Goal: Information Seeking & Learning: Learn about a topic

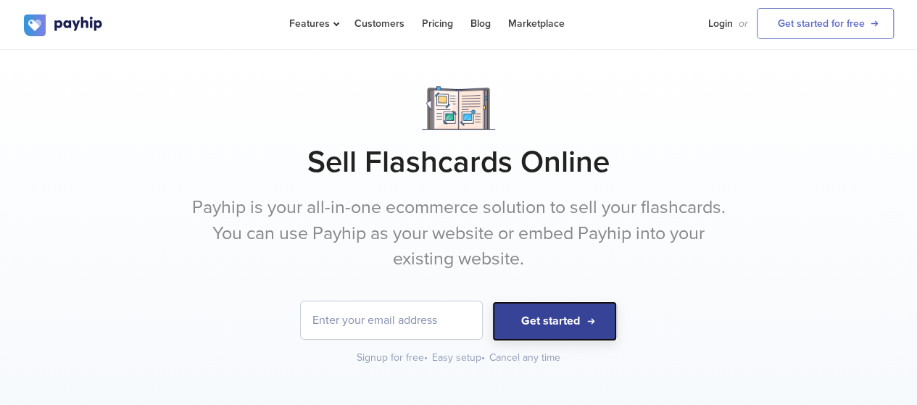
click at [571, 312] on button "Get started" at bounding box center [554, 322] width 125 height 40
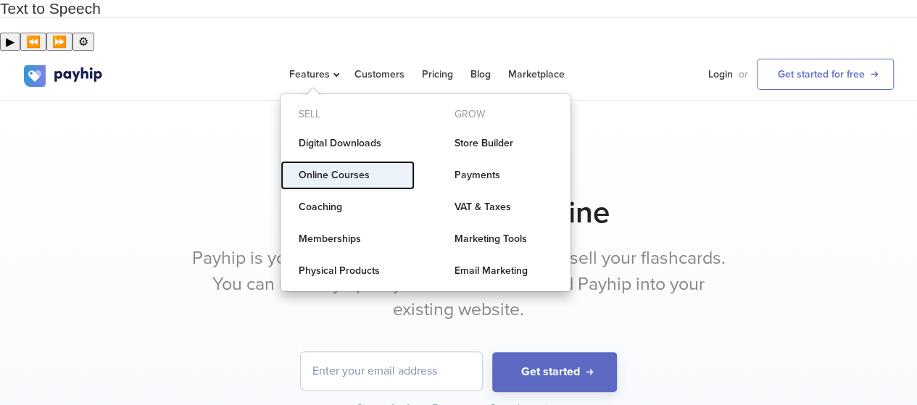
click at [346, 161] on link "Online Courses" at bounding box center [348, 175] width 134 height 29
